Goal: Information Seeking & Learning: Learn about a topic

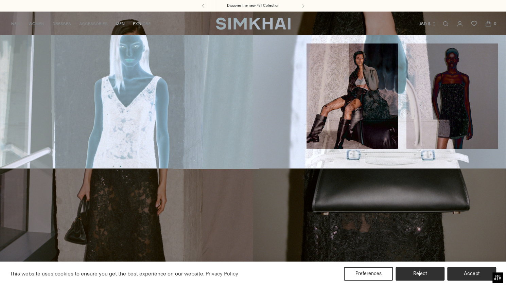
click at [37, 24] on link "WOMEN" at bounding box center [37, 23] width 16 height 15
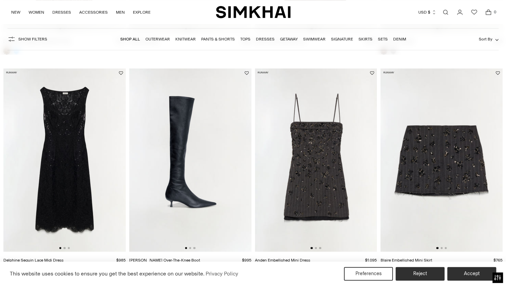
scroll to position [501, 0]
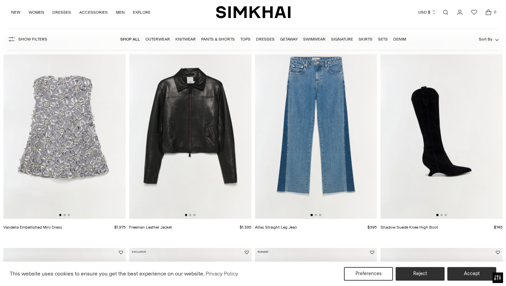
click at [185, 40] on link "Knitwear" at bounding box center [185, 39] width 20 height 5
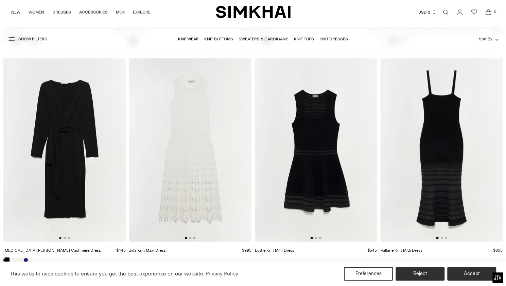
scroll to position [4194, 0]
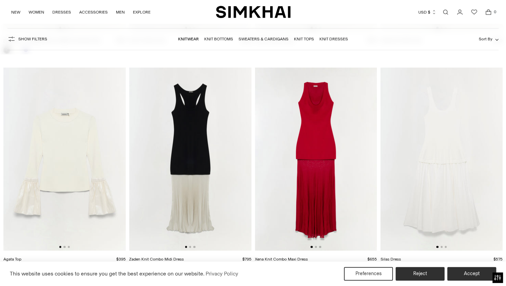
click at [283, 40] on link "Sweaters & Cardigans" at bounding box center [264, 39] width 50 height 5
click at [308, 39] on link "Knit Tops" at bounding box center [304, 39] width 20 height 5
click at [191, 40] on link "Knitwear" at bounding box center [188, 39] width 21 height 5
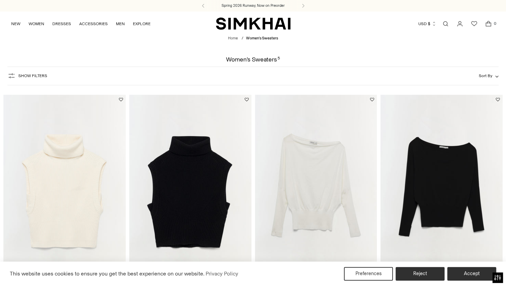
drag, startPoint x: 0, startPoint y: 0, endPoint x: 511, endPoint y: 9, distance: 511.0
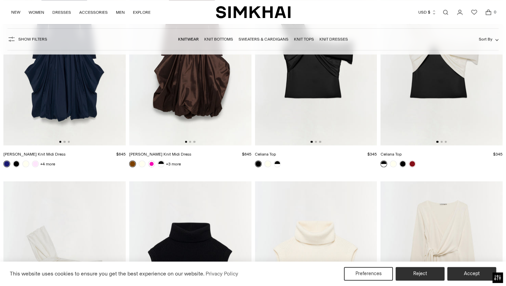
scroll to position [5382, 0]
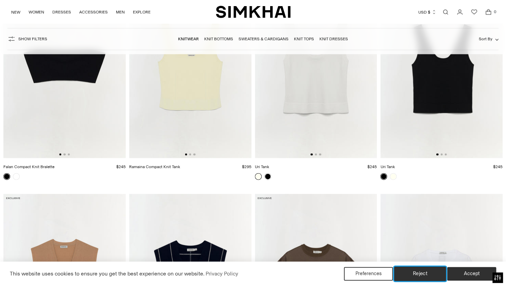
click at [437, 276] on button "Reject" at bounding box center [420, 274] width 52 height 14
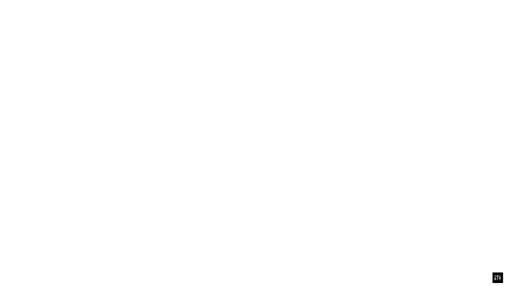
scroll to position [6070, 0]
